Goal: Check status

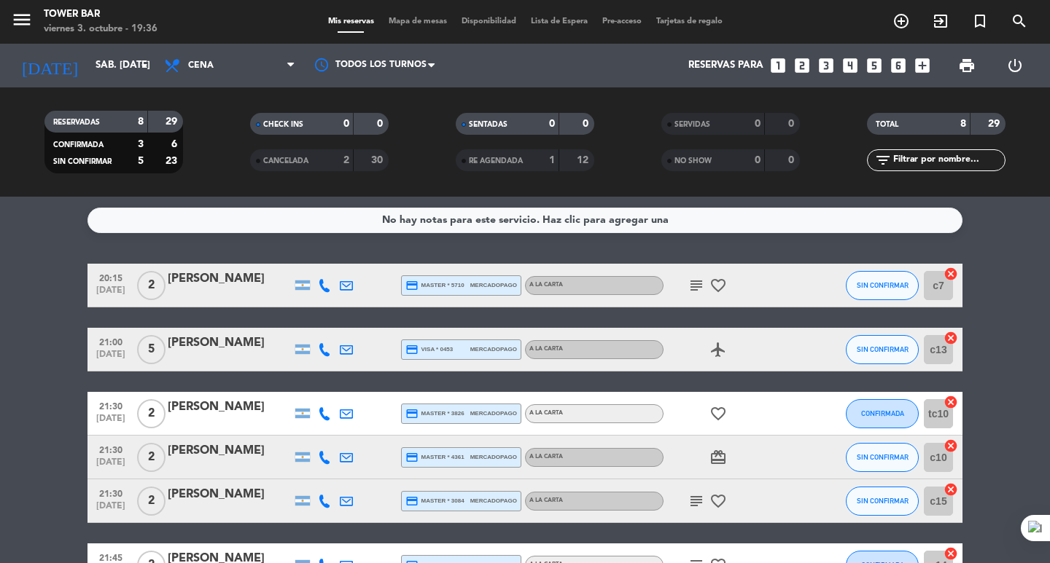
drag, startPoint x: 961, startPoint y: 507, endPoint x: 0, endPoint y: -63, distance: 1118.0
click at [0, 0] on html "close × Tower Bar × chrome_reader_mode Listado de Reservas account_box Clientes…" at bounding box center [525, 281] width 1050 height 563
click at [33, 341] on bookings-row "20:15 [DATE] 2 [PERSON_NAME] credit_card master * 5710 mercadopago A LA CARTA s…" at bounding box center [525, 479] width 1050 height 431
click at [332, 161] on div "2" at bounding box center [335, 160] width 29 height 17
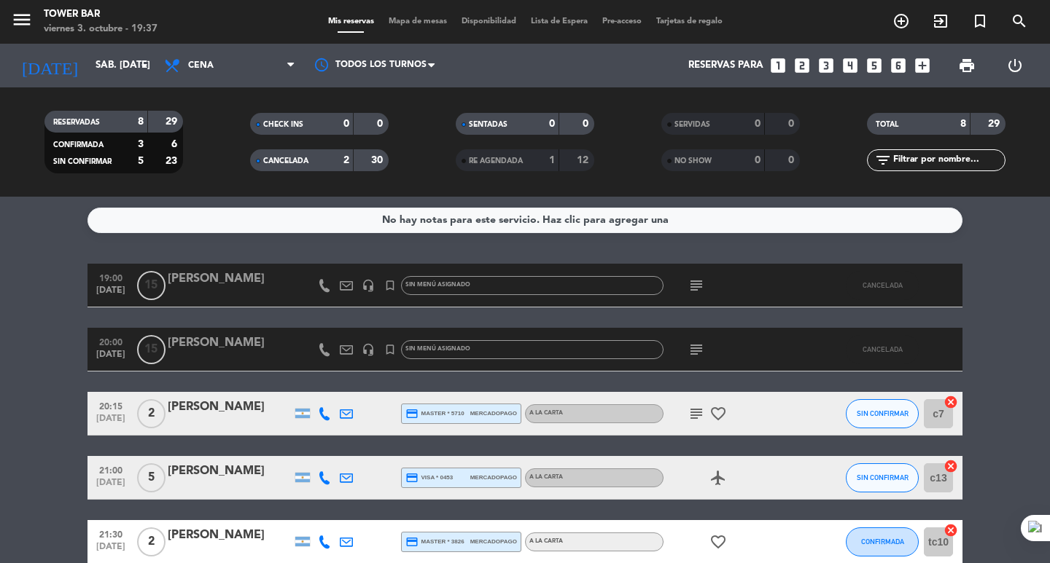
click at [698, 289] on icon "subject" at bounding box center [695, 285] width 17 height 17
click at [697, 343] on icon "subject" at bounding box center [695, 349] width 17 height 17
click at [367, 354] on icon "headset_mic" at bounding box center [368, 349] width 13 height 13
click at [379, 286] on div "turned_in_not" at bounding box center [390, 285] width 22 height 43
click at [368, 283] on icon "headset_mic" at bounding box center [368, 285] width 13 height 13
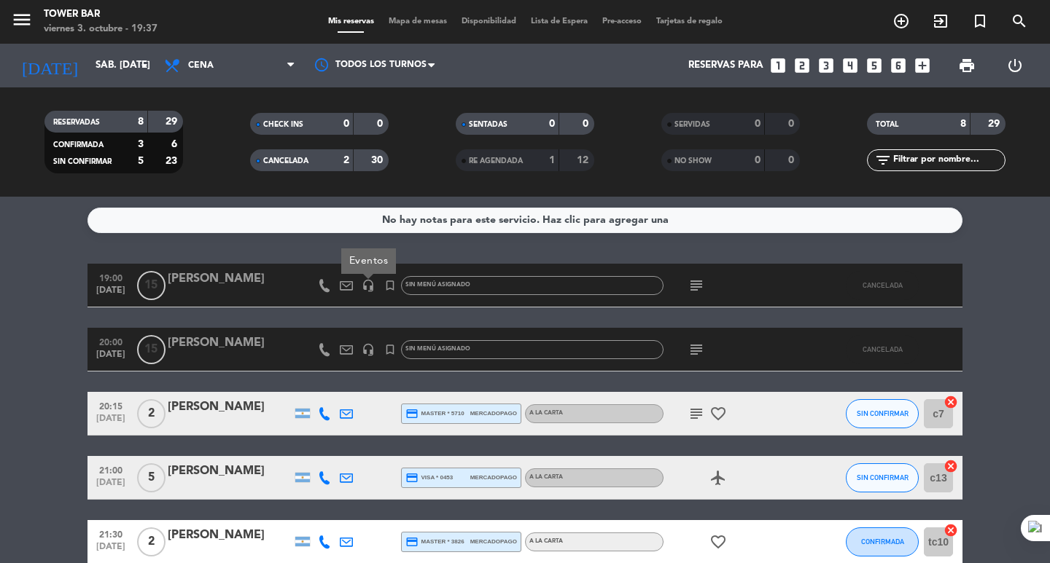
click at [344, 251] on div "Eventos" at bounding box center [368, 262] width 55 height 26
click at [332, 123] on div "0" at bounding box center [335, 124] width 29 height 17
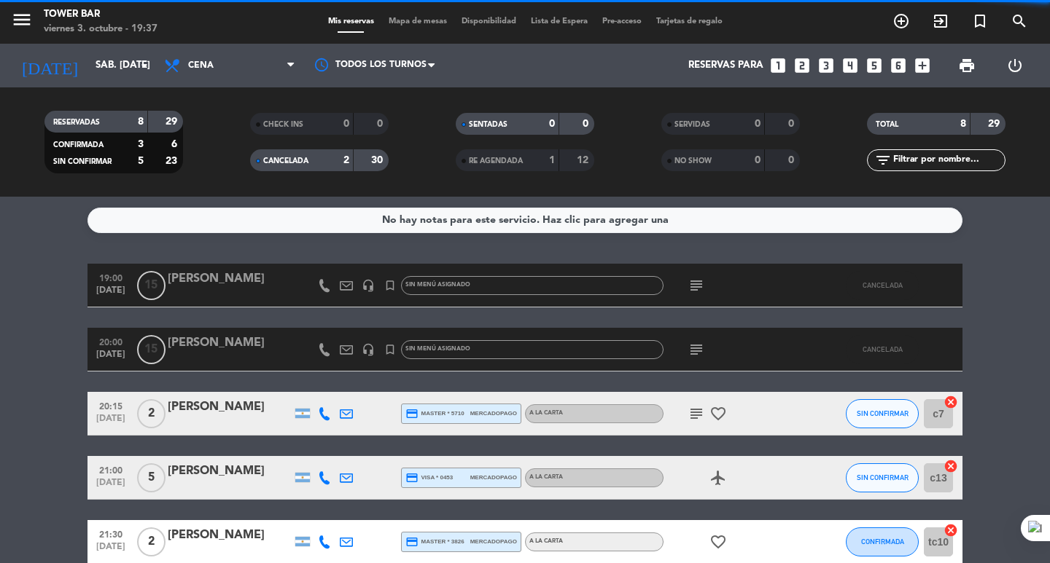
click at [332, 123] on div "0" at bounding box center [335, 124] width 29 height 17
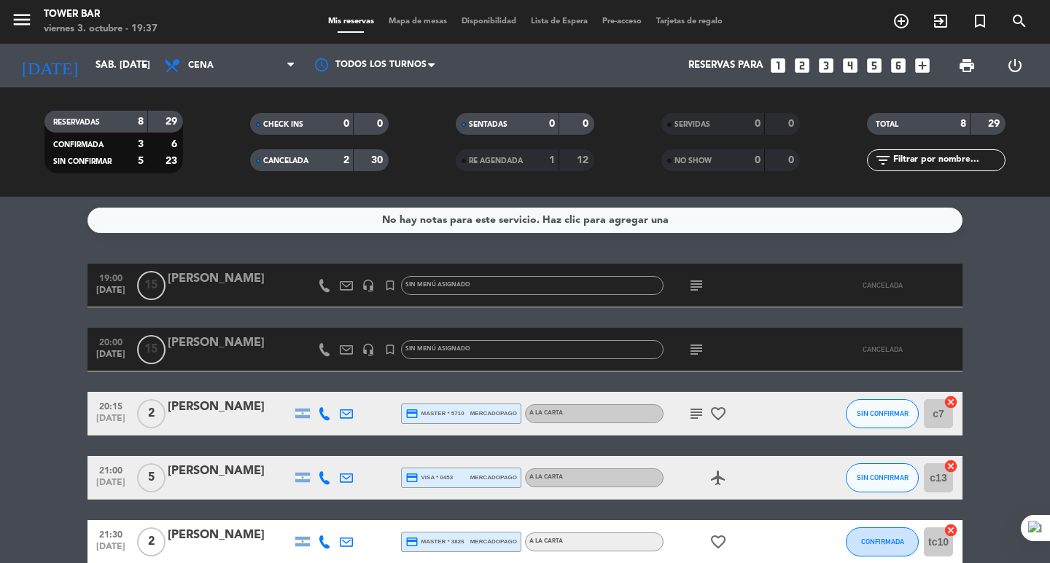
click at [342, 154] on div "2" at bounding box center [335, 160] width 29 height 17
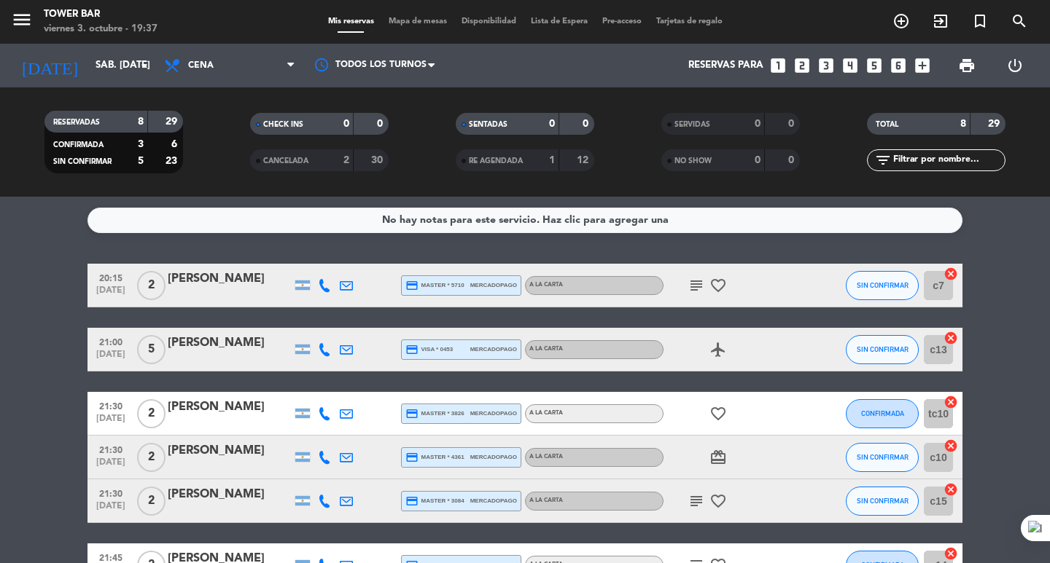
click at [536, 157] on div "1" at bounding box center [540, 160] width 29 height 17
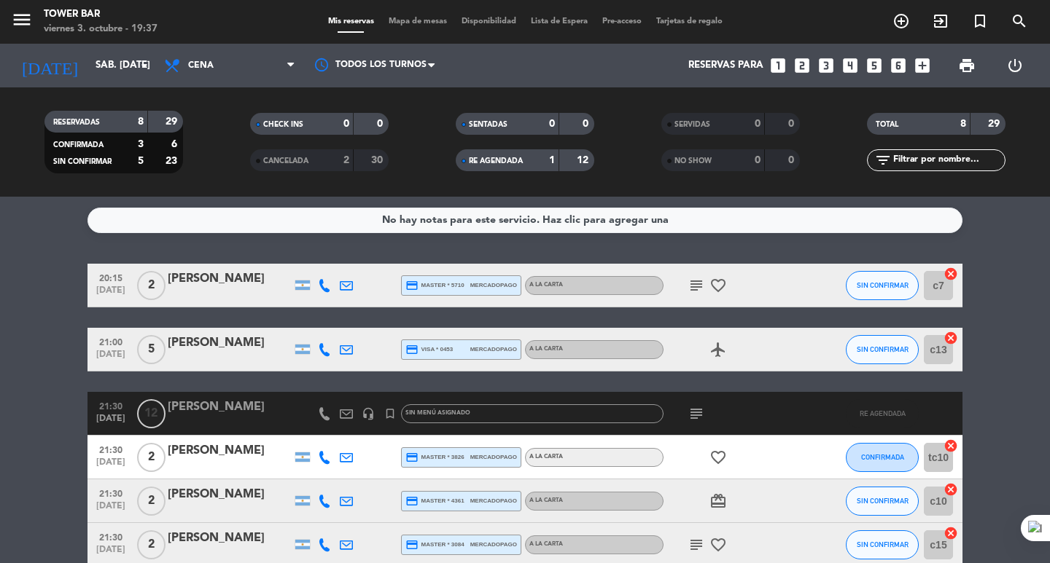
click at [691, 418] on icon "subject" at bounding box center [695, 413] width 17 height 17
click at [707, 371] on div "21:00 [DATE] 5 [PERSON_NAME] credit_card visa * 0453 mercadopago A LA CARTA air…" at bounding box center [524, 350] width 875 height 44
click at [365, 409] on icon "headset_mic" at bounding box center [368, 413] width 13 height 13
click at [407, 376] on div "20:15 [DATE] 2 [PERSON_NAME] credit_card master * 5710 mercadopago A LA CARTA s…" at bounding box center [524, 501] width 875 height 475
click at [523, 161] on span "RE AGENDADA" at bounding box center [496, 160] width 54 height 7
